Goal: Find specific page/section: Find specific page/section

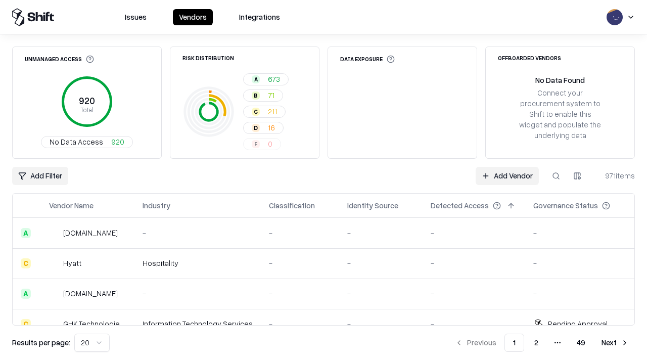
click at [323, 182] on div "Add Filter Add Vendor 971 items" at bounding box center [323, 176] width 623 height 18
click at [40, 176] on html "Issues Vendors Integrations Unmanaged Access 920 Total No Data Access 920 Risk …" at bounding box center [323, 182] width 647 height 364
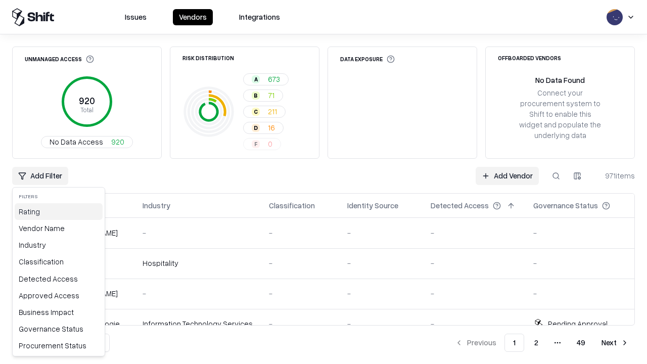
click at [59, 211] on div "Rating" at bounding box center [59, 211] width 88 height 17
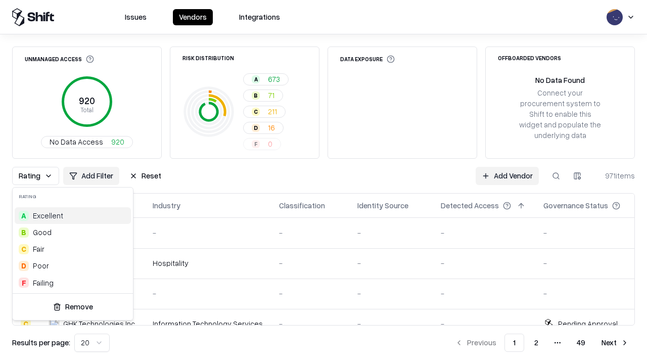
click at [323, 182] on html "Issues Vendors Integrations Unmanaged Access 920 Total No Data Access 920 Risk …" at bounding box center [323, 182] width 647 height 364
click at [323, 182] on div "Rating Add Filter Reset Add Vendor 971 items" at bounding box center [323, 176] width 623 height 18
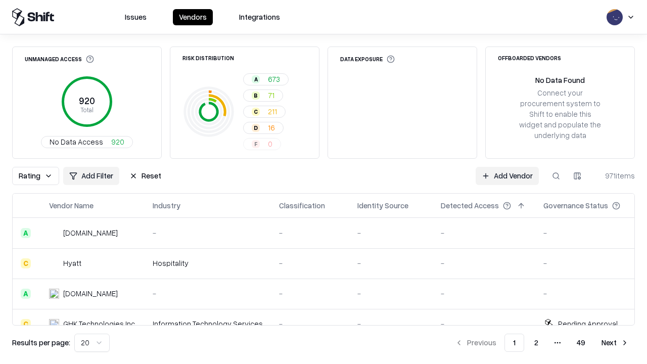
click at [145, 176] on button "Reset" at bounding box center [145, 176] width 44 height 18
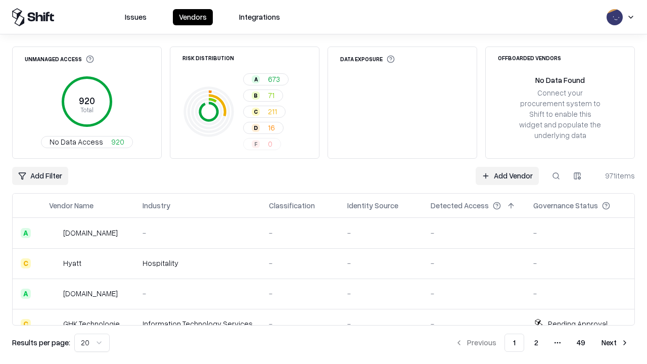
click at [323, 182] on div "Add Filter Add Vendor 971 items" at bounding box center [323, 176] width 623 height 18
click at [40, 176] on html "Issues Vendors Integrations Unmanaged Access 920 Total No Data Access 920 Risk …" at bounding box center [323, 182] width 647 height 364
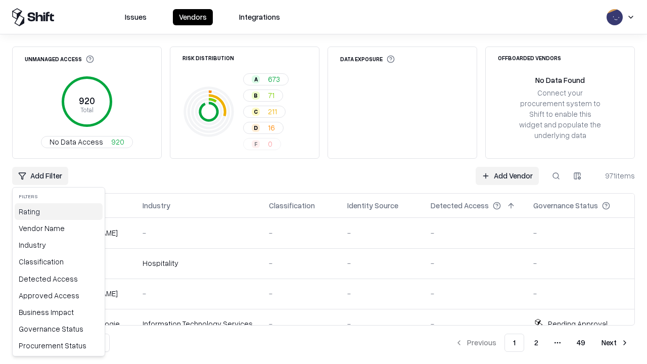
click at [59, 211] on div "Rating" at bounding box center [59, 211] width 88 height 17
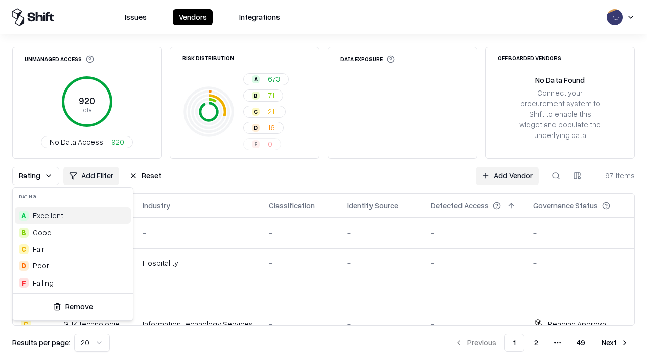
click at [73, 232] on div "B Good" at bounding box center [73, 232] width 116 height 17
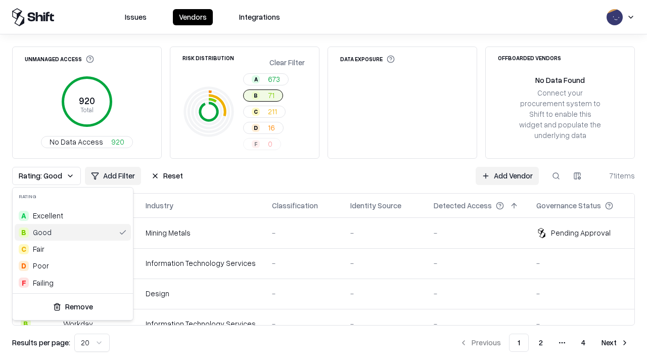
click at [323, 182] on html "Issues Vendors Integrations Unmanaged Access 920 Total No Data Access 920 Risk …" at bounding box center [323, 182] width 647 height 364
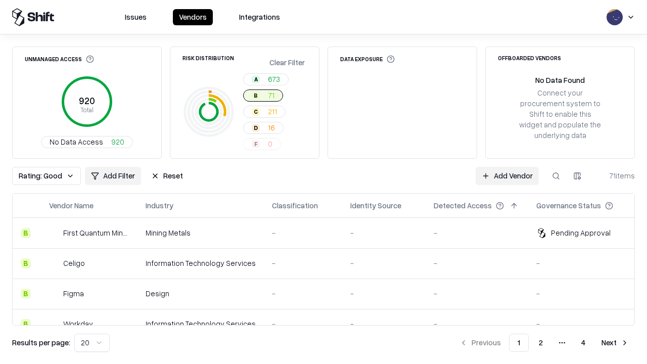
click at [323, 182] on div "Rating: Good Add Filter Reset Add Vendor 71 items" at bounding box center [323, 176] width 623 height 18
click at [167, 176] on button "Reset" at bounding box center [167, 176] width 44 height 18
click at [323, 182] on div "Add Filter Add Vendor 71 items" at bounding box center [323, 176] width 623 height 18
click at [40, 176] on html "Issues Vendors Integrations Unmanaged Access 920 Total No Data Access 920 Risk …" at bounding box center [323, 182] width 647 height 364
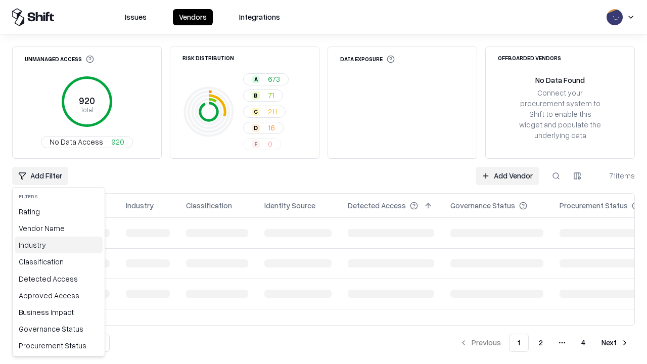
click at [59, 245] on div "Industry" at bounding box center [59, 245] width 88 height 17
